Goal: Information Seeking & Learning: Learn about a topic

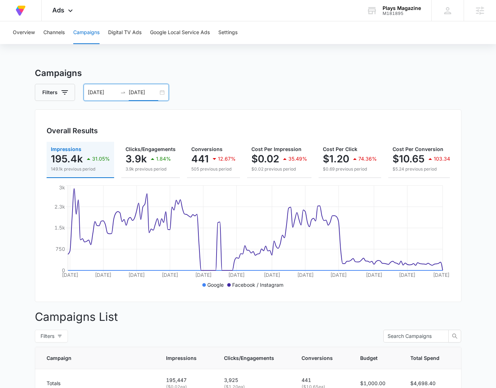
click at [157, 89] on input "[DATE]" at bounding box center [144, 93] width 30 height 8
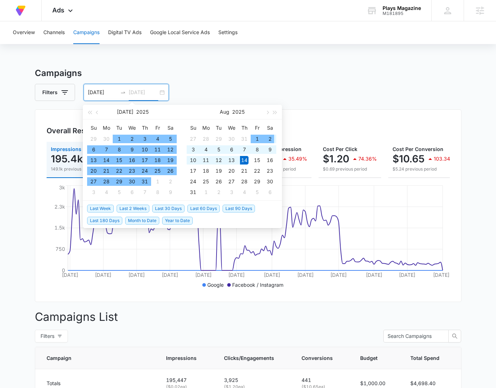
type input "[DATE]"
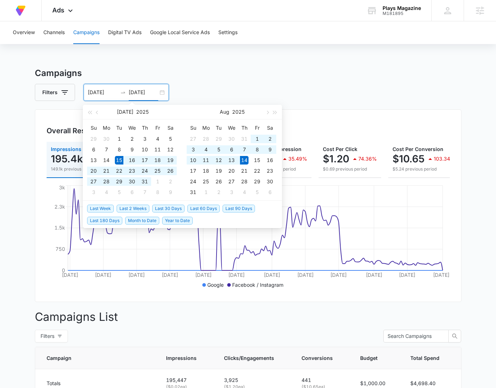
click at [165, 205] on span "Last 30 Days" at bounding box center [168, 209] width 32 height 8
type input "[DATE]"
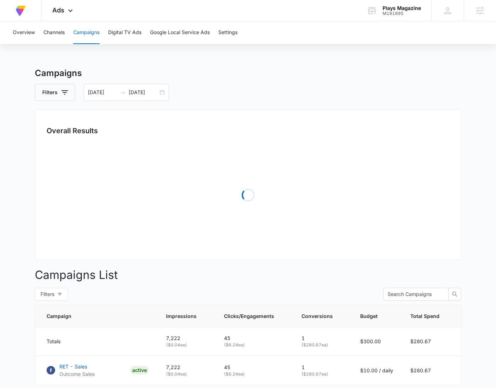
click at [241, 103] on div "Campaigns Filters [DATE] [DATE] Overall Results Loading Campaigns List Filters …" at bounding box center [248, 251] width 427 height 369
click at [63, 10] on span "Ads" at bounding box center [58, 9] width 12 height 7
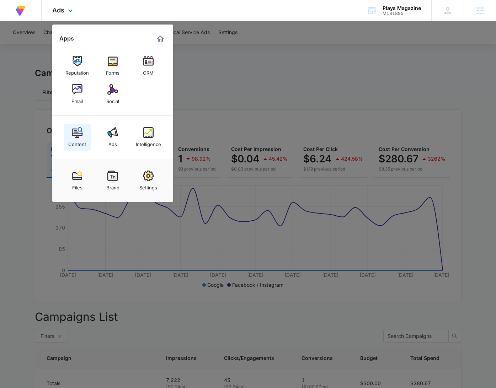
click at [74, 133] on img at bounding box center [77, 132] width 11 height 11
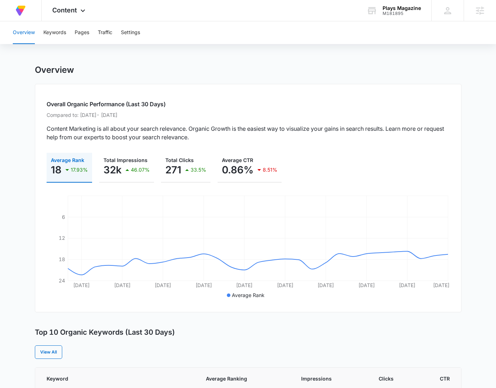
scroll to position [4, 0]
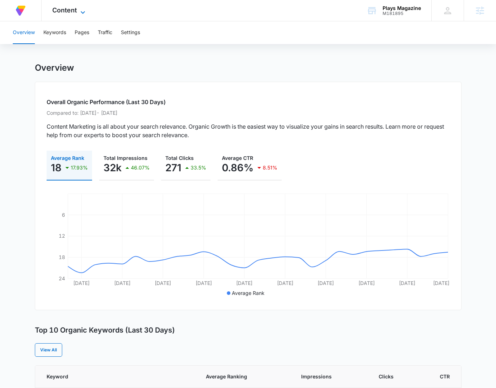
click at [85, 13] on icon at bounding box center [83, 12] width 9 height 9
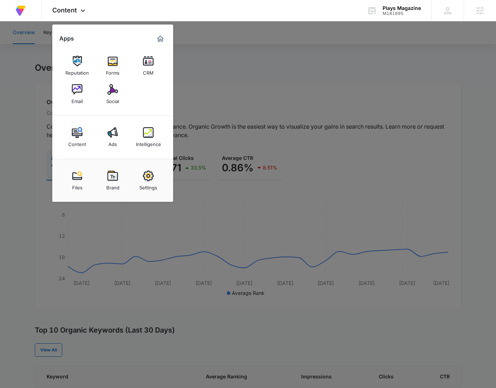
click at [152, 139] on div "Intelligence" at bounding box center [148, 142] width 25 height 9
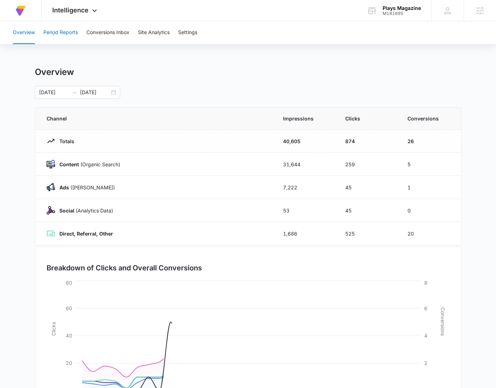
click at [54, 35] on button "Period Reports" at bounding box center [60, 32] width 35 height 23
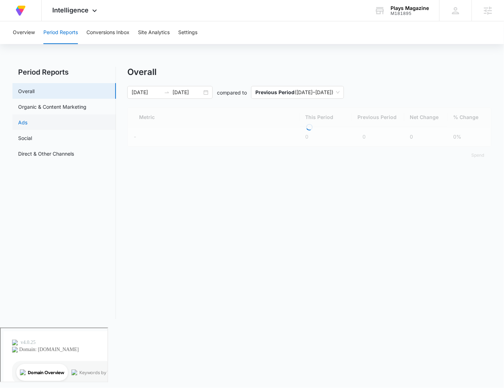
click at [27, 124] on link "Ads" at bounding box center [22, 122] width 9 height 7
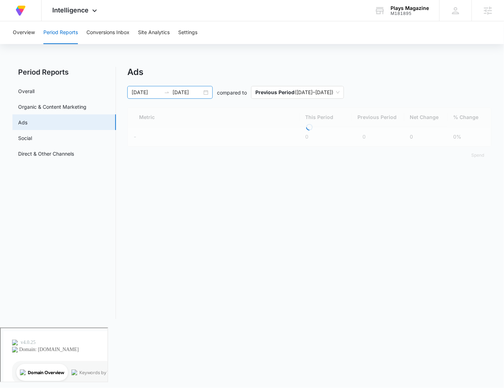
click at [205, 93] on div "[DATE] [DATE]" at bounding box center [169, 92] width 85 height 13
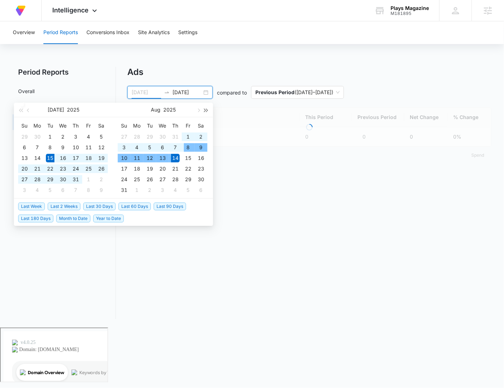
type input "[DATE]"
click at [256, 45] on div "Overview Period Reports Conversions Inbox Site Analytics Settings Period Report…" at bounding box center [252, 174] width 504 height 307
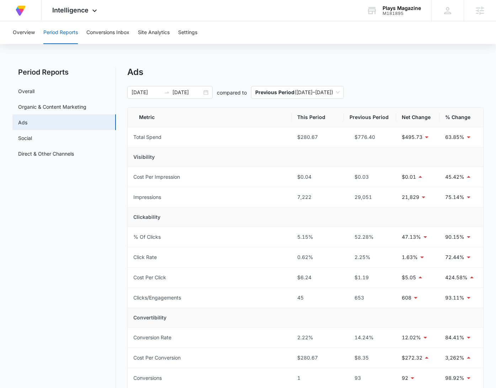
click at [293, 59] on div "Overview Period Reports Conversions Inbox Site Analytics Settings Period Report…" at bounding box center [248, 271] width 496 height 501
click at [91, 13] on icon at bounding box center [94, 12] width 9 height 9
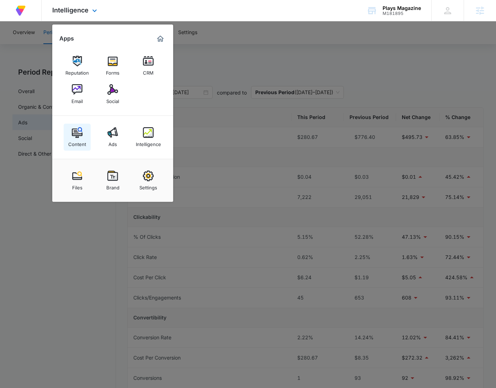
click at [80, 132] on img at bounding box center [77, 132] width 11 height 11
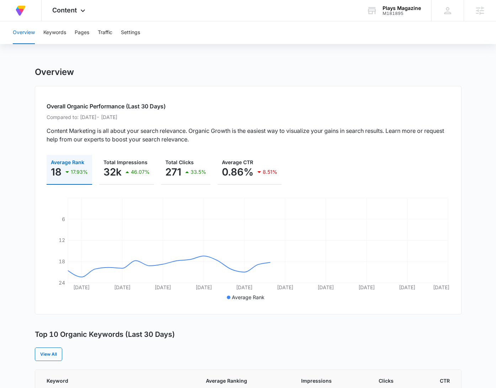
click at [266, 42] on div "Overview Keywords Pages Traffic Settings" at bounding box center [248, 32] width 479 height 23
click at [70, 6] on span "Content" at bounding box center [64, 9] width 25 height 7
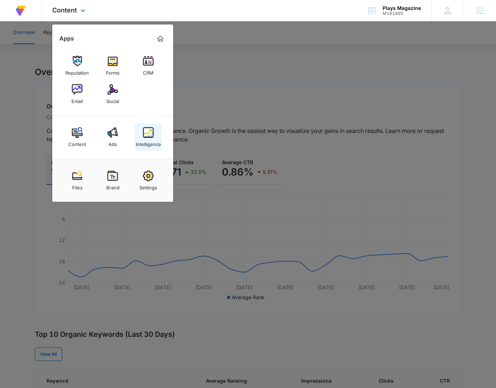
click at [151, 146] on div "Intelligence" at bounding box center [148, 142] width 25 height 9
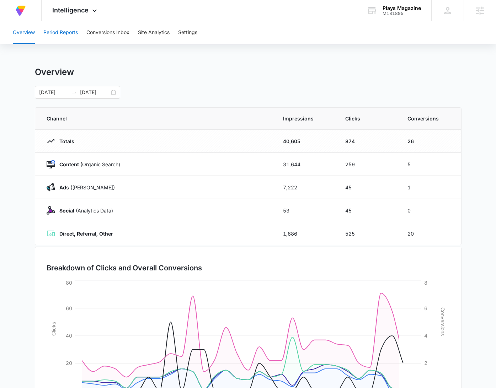
click at [69, 38] on button "Period Reports" at bounding box center [60, 32] width 35 height 23
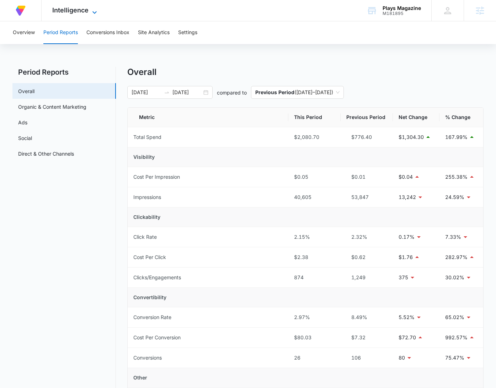
click at [88, 14] on span "Intelligence" at bounding box center [70, 9] width 36 height 7
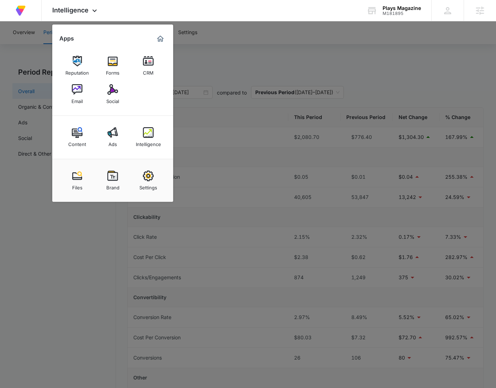
click at [74, 95] on img at bounding box center [77, 89] width 11 height 11
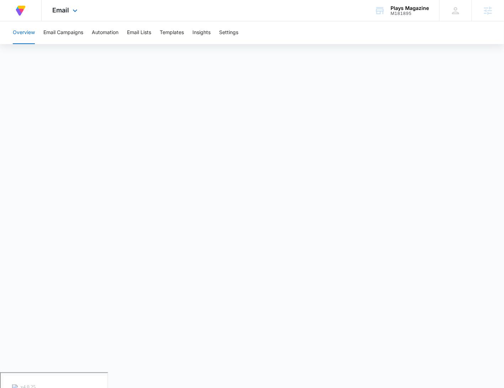
click at [67, 5] on div "Email Apps Reputation Forms CRM Email Social Content Ads Intelligence Files Bra…" at bounding box center [66, 10] width 48 height 21
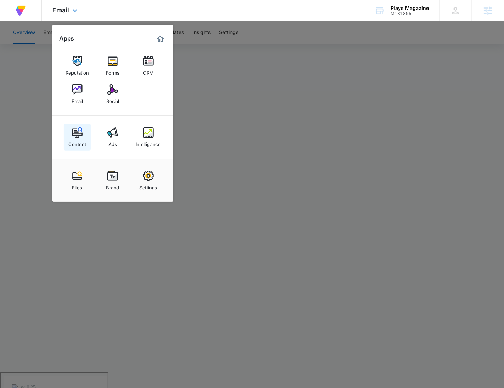
click at [81, 138] on div "Content" at bounding box center [77, 142] width 18 height 9
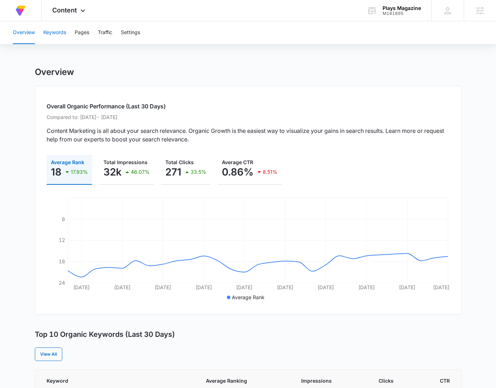
click at [55, 31] on button "Keywords" at bounding box center [54, 32] width 23 height 23
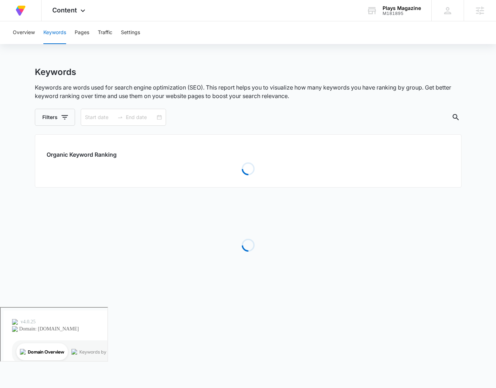
type input "[DATE]"
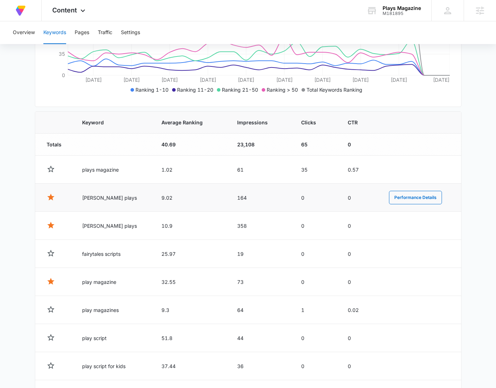
scroll to position [182, 0]
